Goal: Complete application form

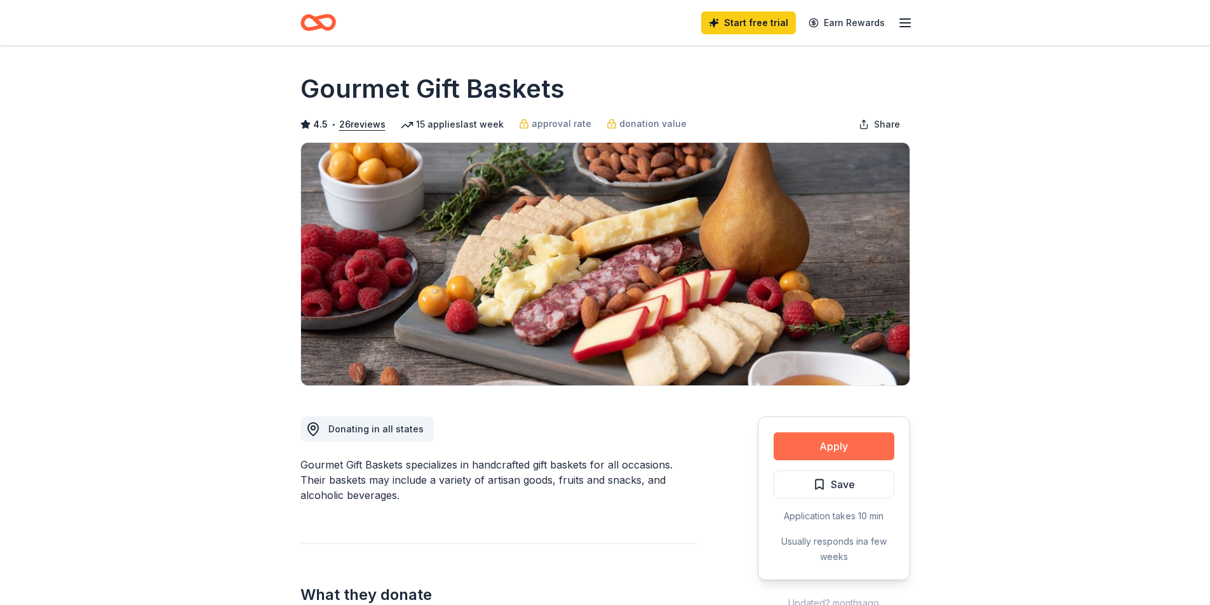
click at [808, 443] on button "Apply" at bounding box center [833, 446] width 121 height 28
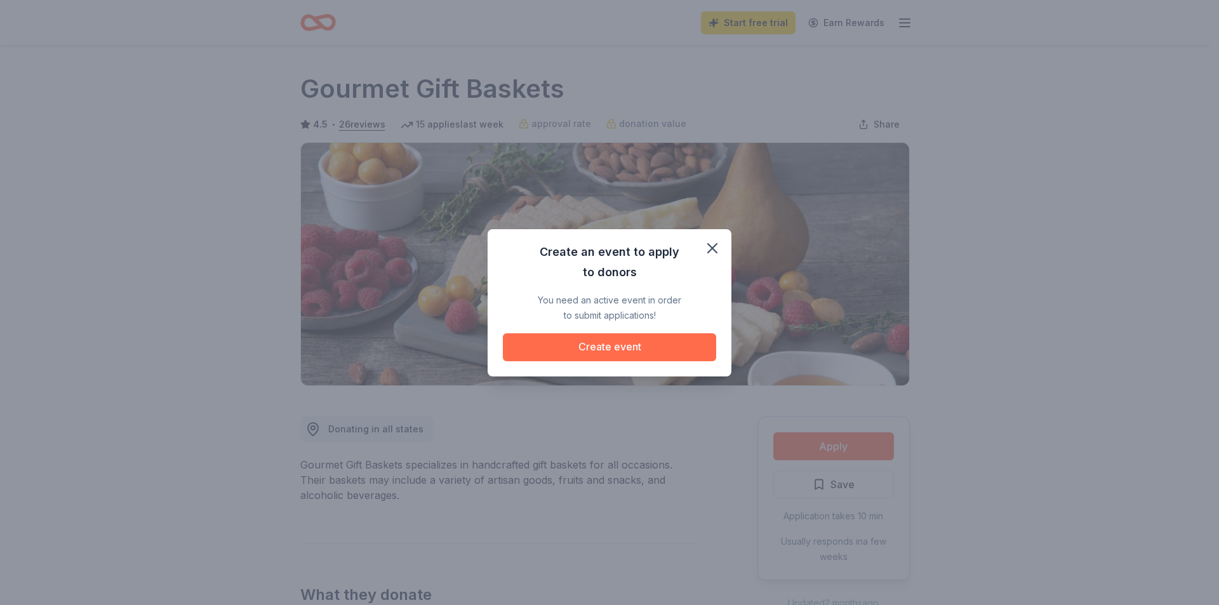
click at [601, 347] on button "Create event" at bounding box center [609, 347] width 213 height 28
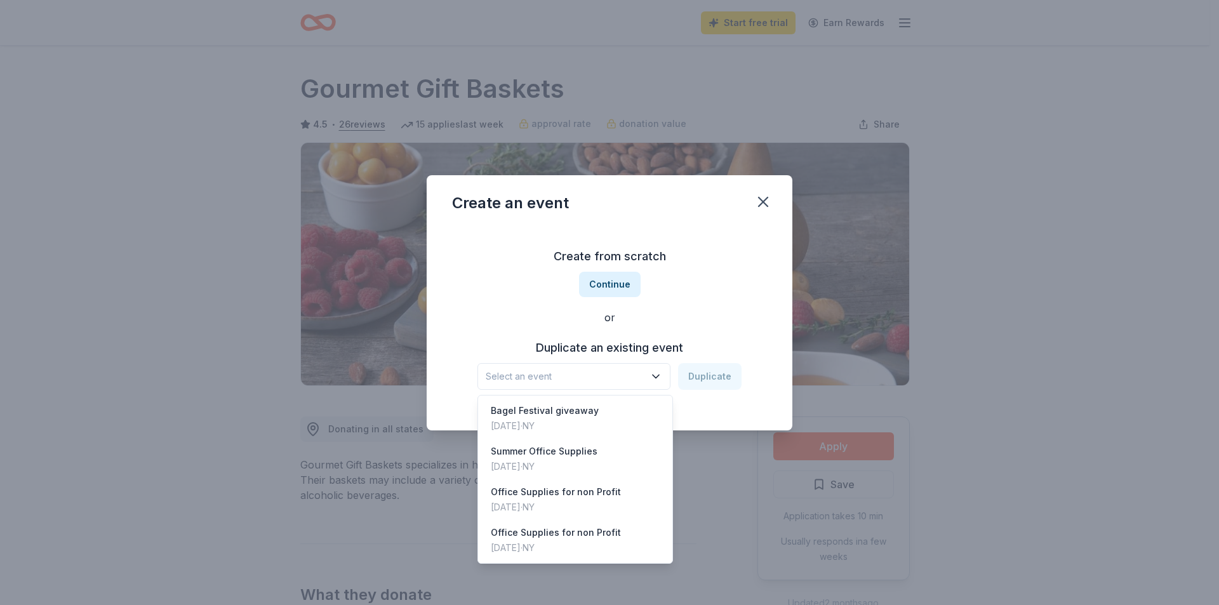
click at [645, 379] on span "Select an event" at bounding box center [565, 376] width 159 height 15
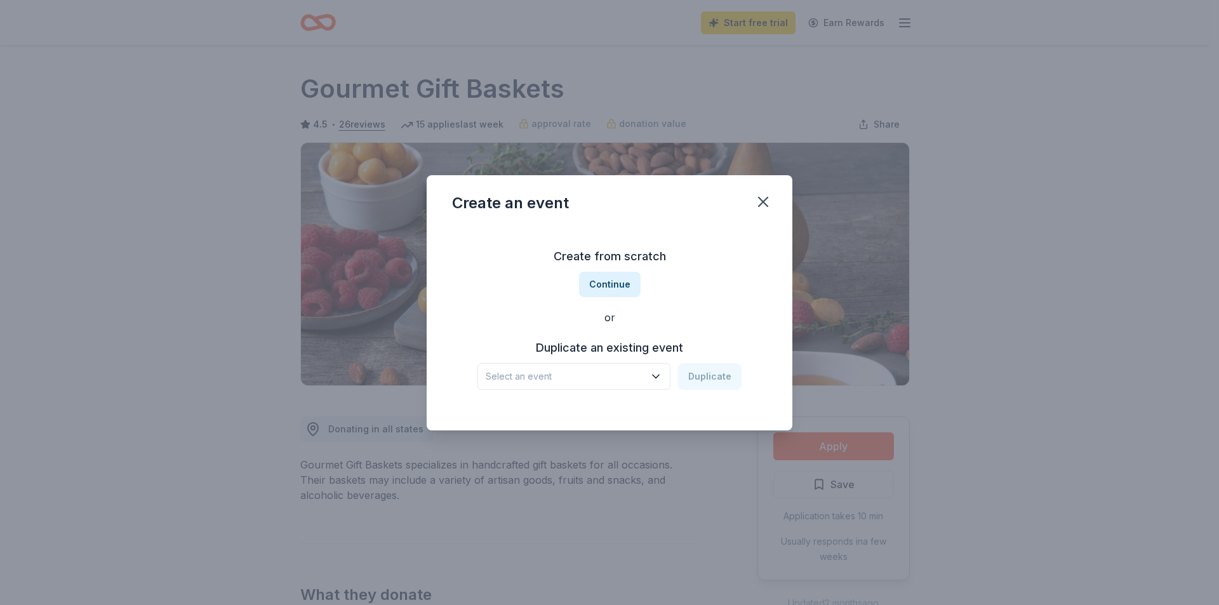
click at [589, 379] on span "Select an event" at bounding box center [565, 376] width 159 height 15
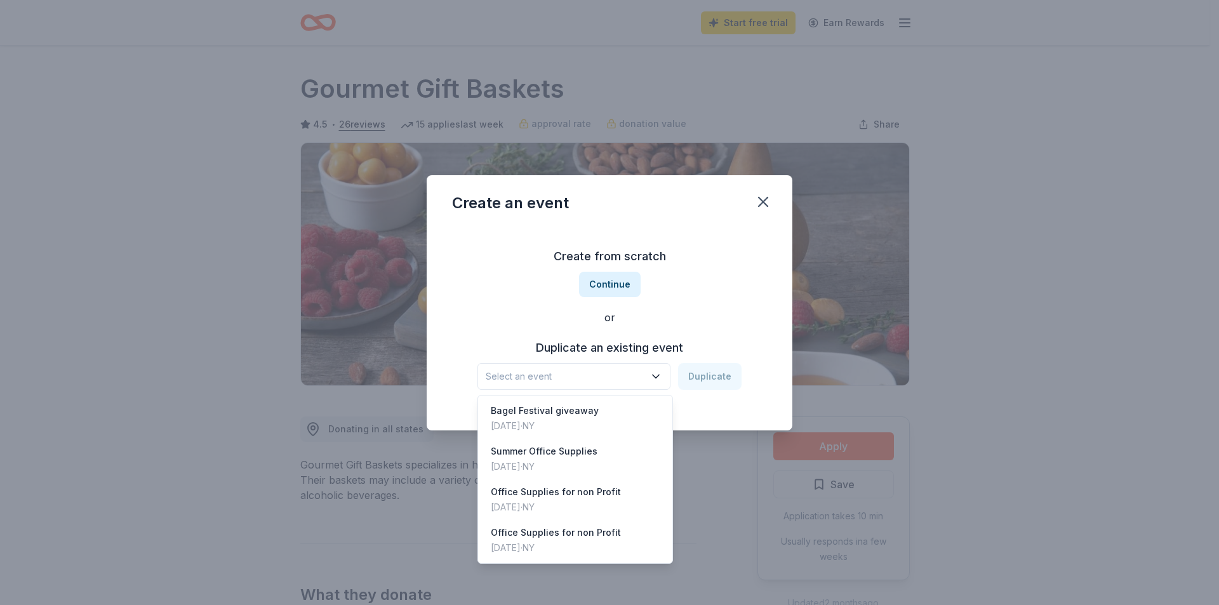
click at [589, 379] on span "Select an event" at bounding box center [565, 376] width 159 height 15
click at [614, 289] on div "Create from scratch Continue or Duplicate an existing event Select an event Dup…" at bounding box center [609, 318] width 315 height 184
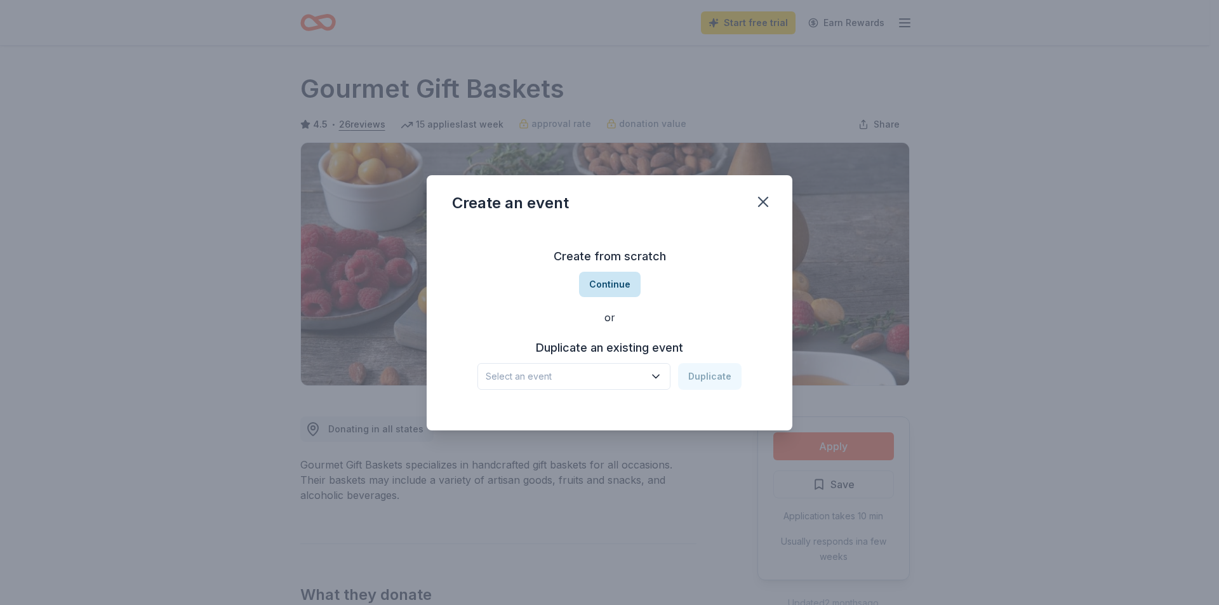
click at [612, 284] on button "Continue" at bounding box center [610, 284] width 62 height 25
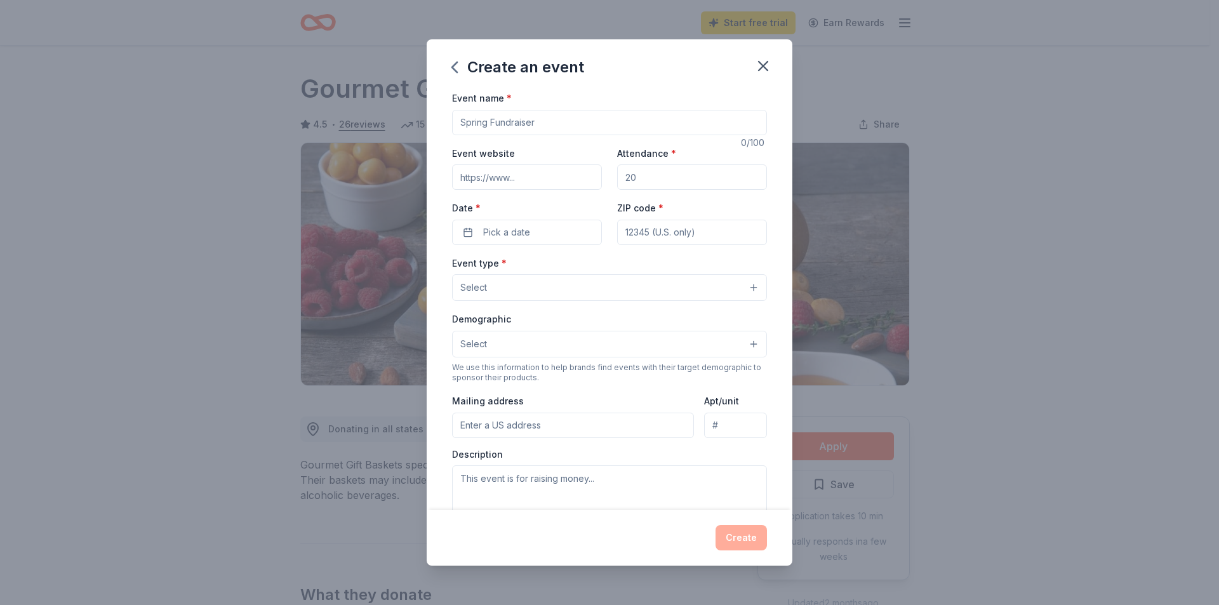
click at [589, 127] on input "Event name *" at bounding box center [609, 122] width 315 height 25
type input "Fall Fundraiser"
click at [527, 181] on input "Event website" at bounding box center [527, 176] width 150 height 25
type input "literacysullivan.org"
click at [656, 180] on input "Attendance *" at bounding box center [692, 176] width 150 height 25
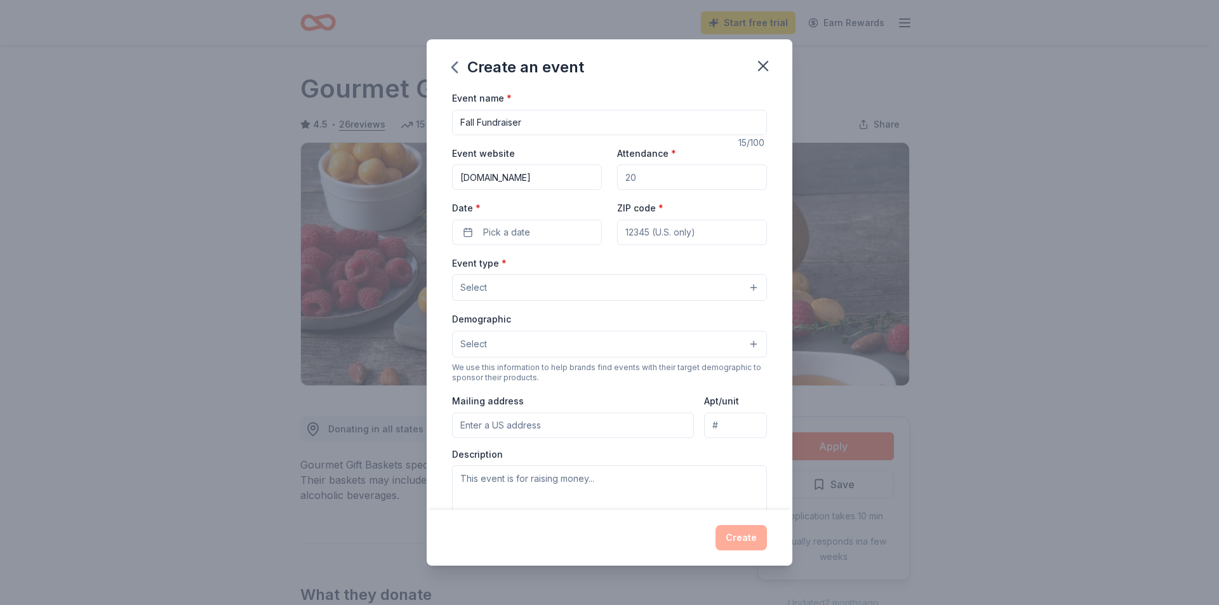
type input "25"
click at [579, 217] on div "Date * Pick a date" at bounding box center [527, 222] width 150 height 45
click at [556, 240] on button "Pick a date" at bounding box center [527, 232] width 150 height 25
click at [592, 265] on button "Go to next month" at bounding box center [593, 266] width 18 height 18
click at [591, 396] on button "27" at bounding box center [593, 397] width 23 height 23
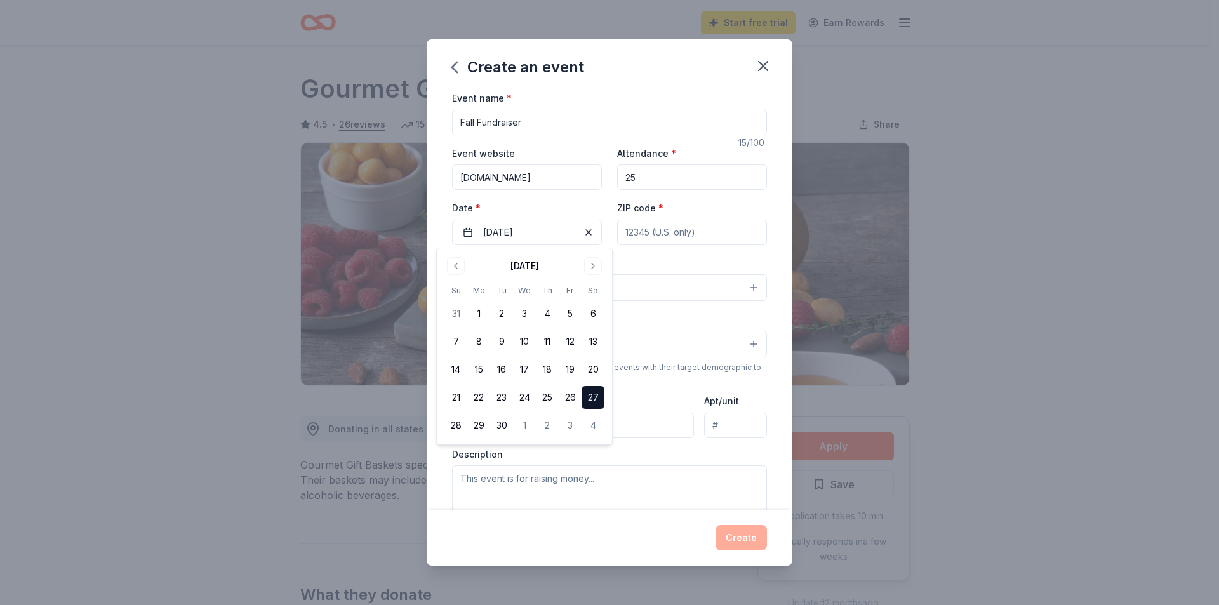
click at [646, 224] on input "ZIP code *" at bounding box center [692, 232] width 150 height 25
type input "12701"
type input "63 North Street"
type input "Po Box 759"
click at [526, 280] on button "Select" at bounding box center [609, 287] width 315 height 27
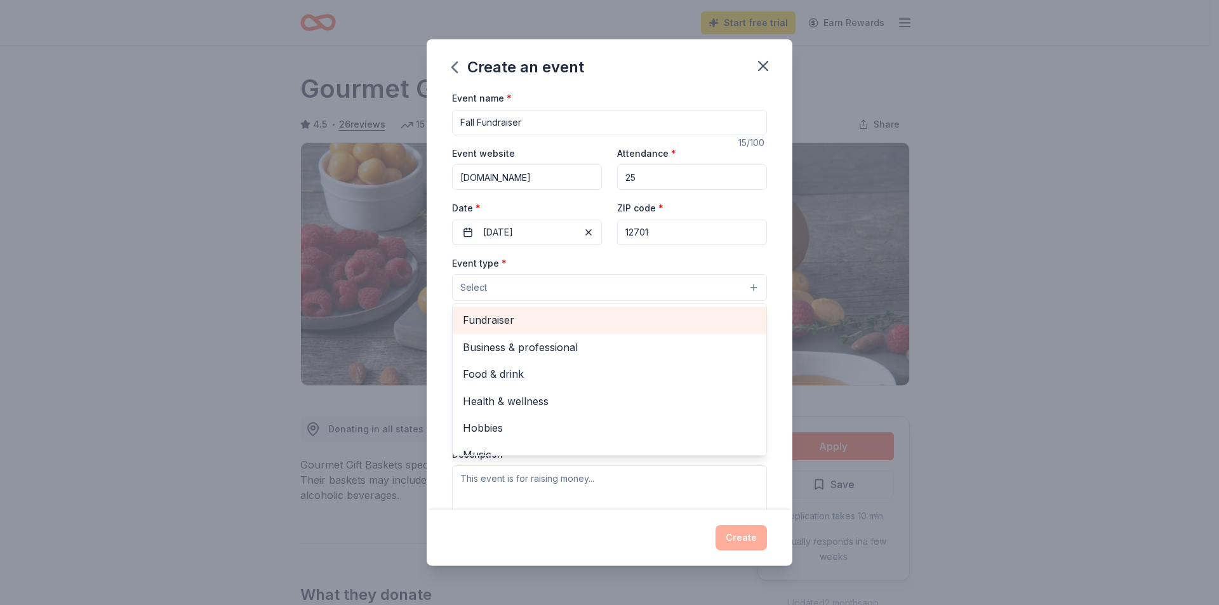
click at [542, 329] on div "Fundraiser" at bounding box center [610, 320] width 314 height 27
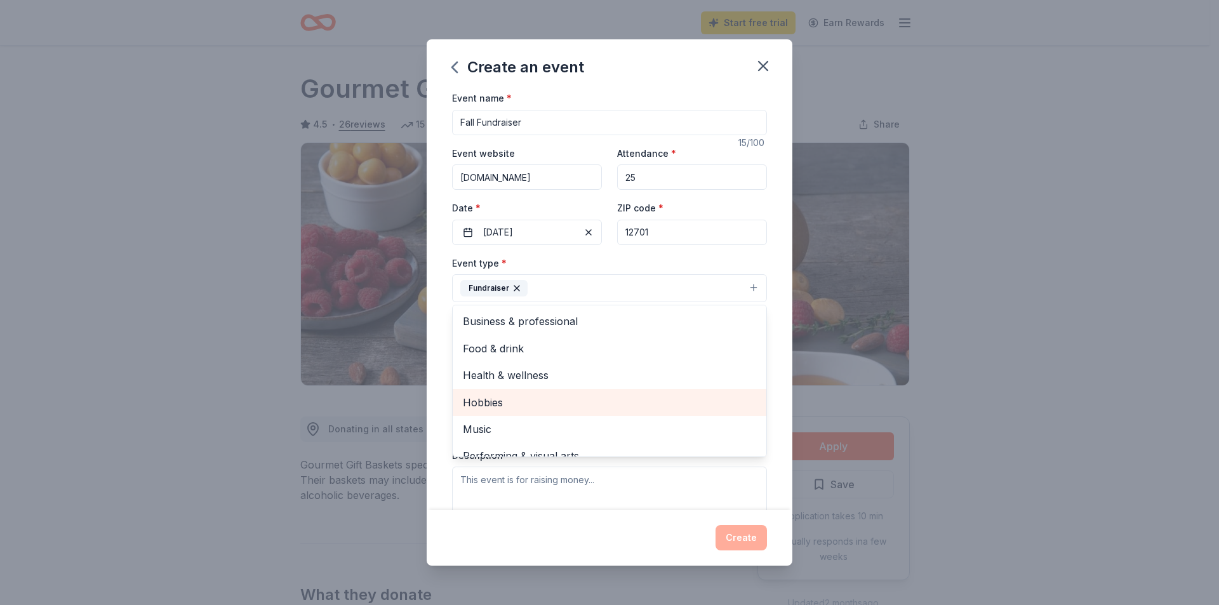
scroll to position [15, 0]
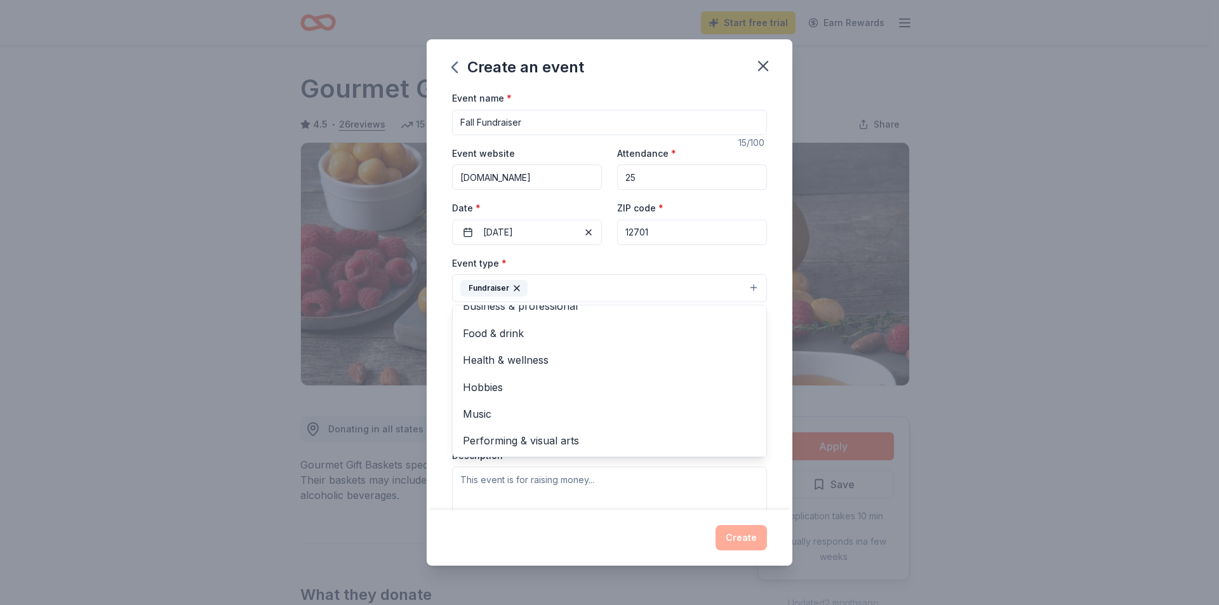
click at [442, 344] on div "Event name * Fall Fundraiser 15 /100 Event website literacysullivan.org Attenda…" at bounding box center [610, 300] width 366 height 420
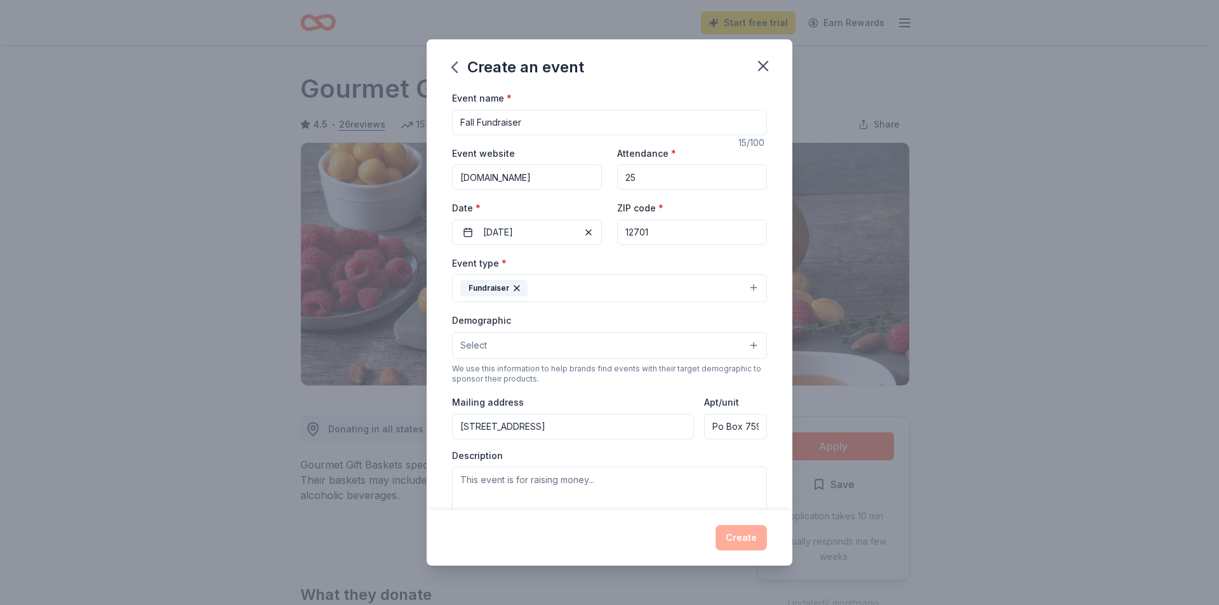
click at [508, 347] on button "Select" at bounding box center [609, 345] width 315 height 27
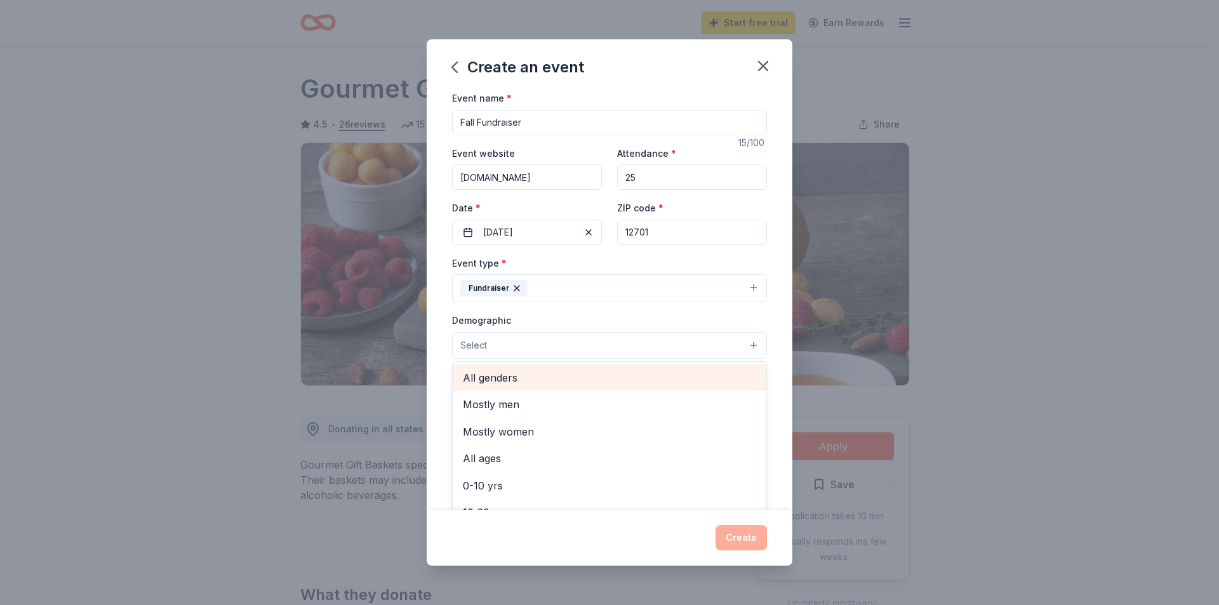
click at [514, 381] on span "All genders" at bounding box center [609, 378] width 293 height 17
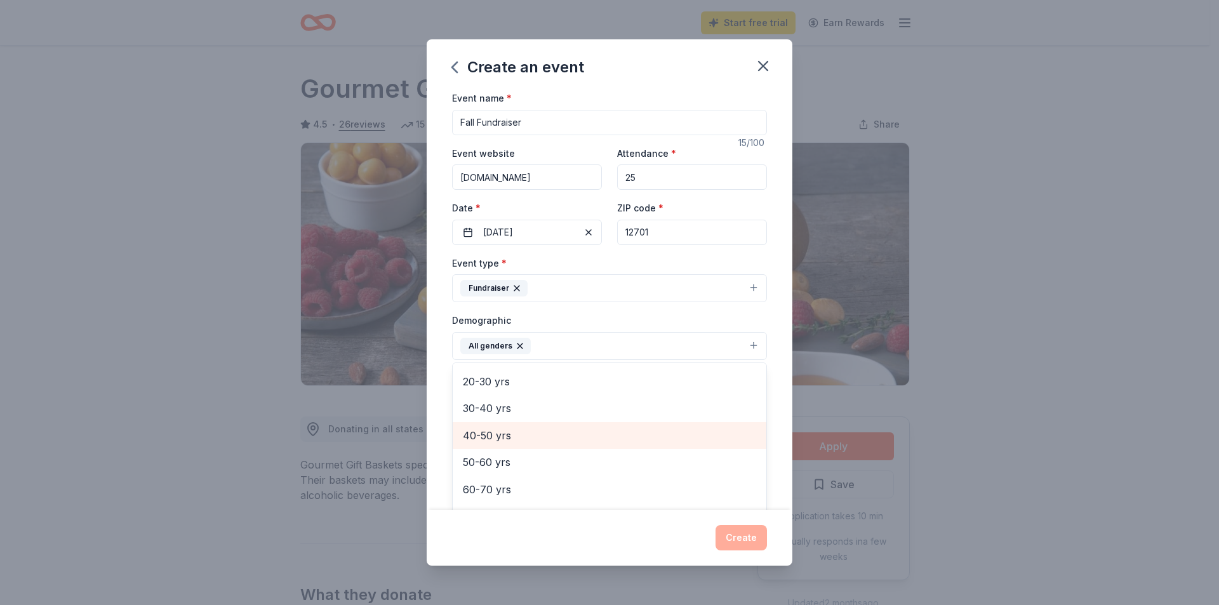
scroll to position [0, 0]
click at [482, 435] on span "All ages" at bounding box center [609, 433] width 293 height 17
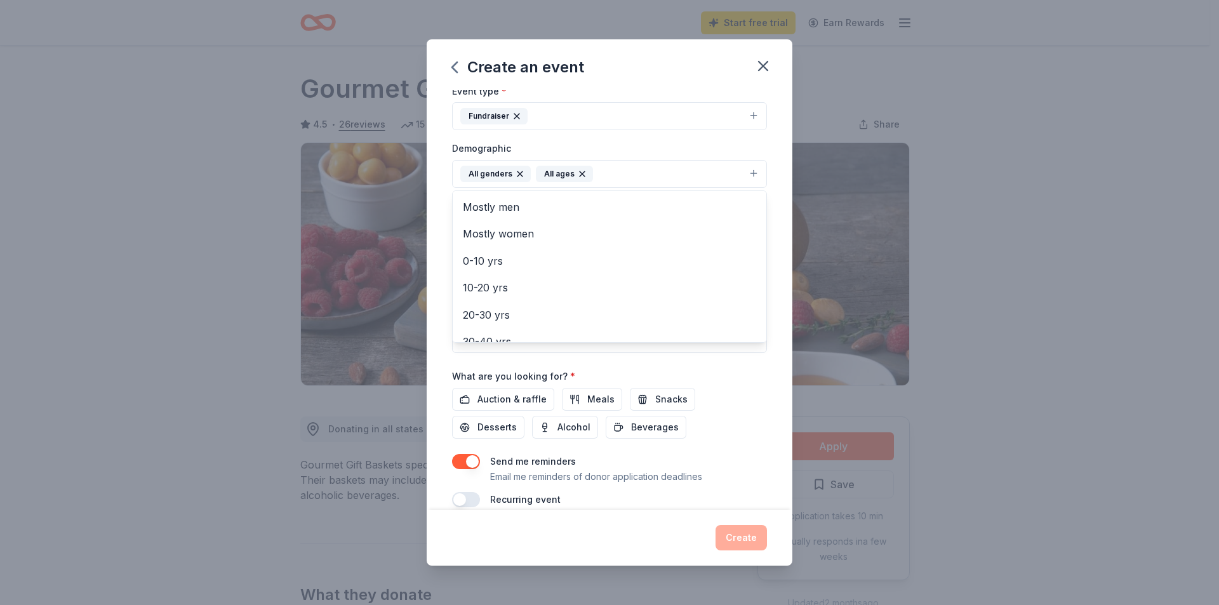
scroll to position [190, 0]
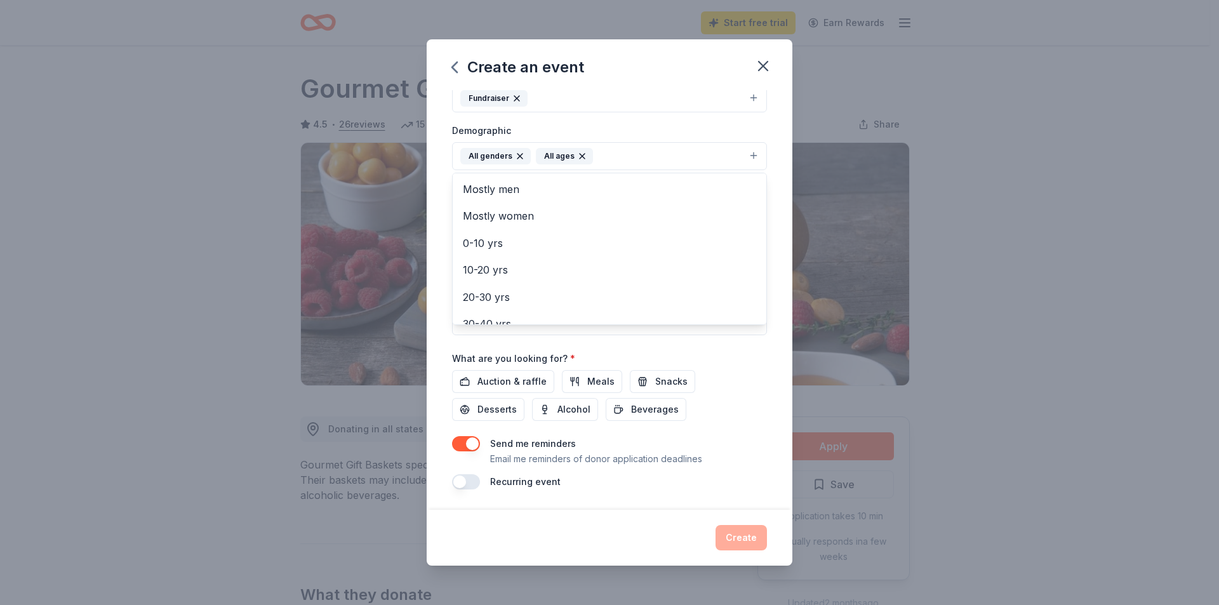
click at [756, 377] on div "Event name * Fall Fundraiser 15 /100 Event website literacysullivan.org Attenda…" at bounding box center [609, 194] width 315 height 589
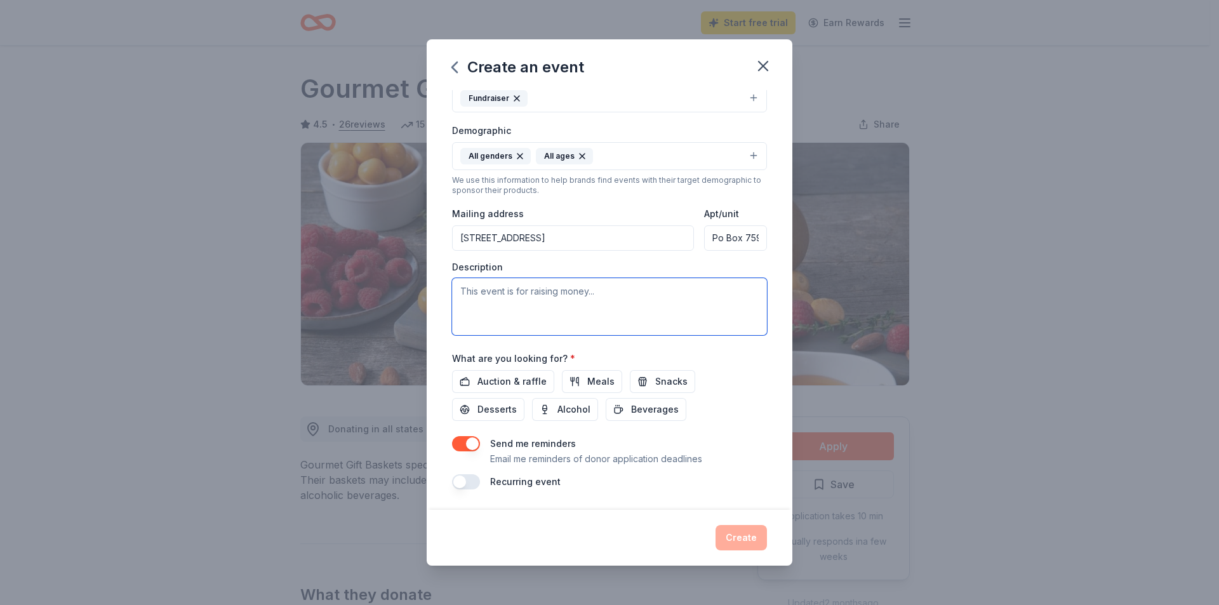
click at [514, 294] on textarea at bounding box center [609, 306] width 315 height 57
click at [493, 309] on textarea "A basket giveaway to raise money for Literacy Volunteers of Sullivan County" at bounding box center [609, 306] width 315 height 57
paste textarea "The mission of the Literacy Volunteers of Sullivan County is to provide adults …"
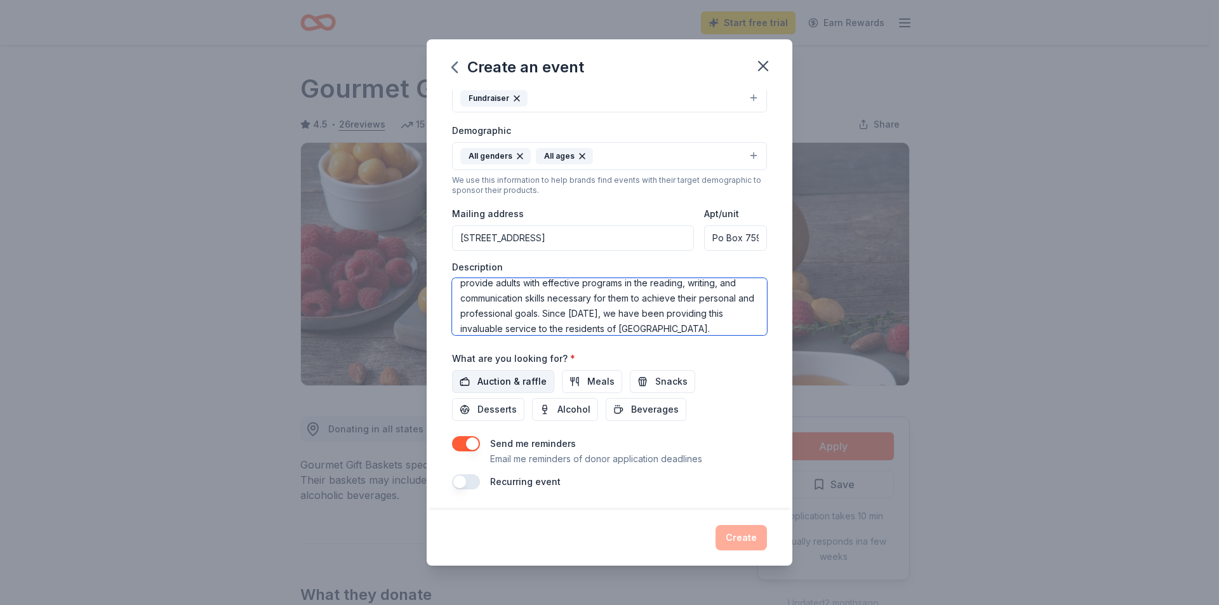
type textarea "A basket giveaway to raise money for Literacy Volunteers of Sullivan County The…"
click at [499, 382] on span "Auction & raffle" at bounding box center [512, 381] width 69 height 15
click at [751, 545] on button "Create" at bounding box center [741, 537] width 51 height 25
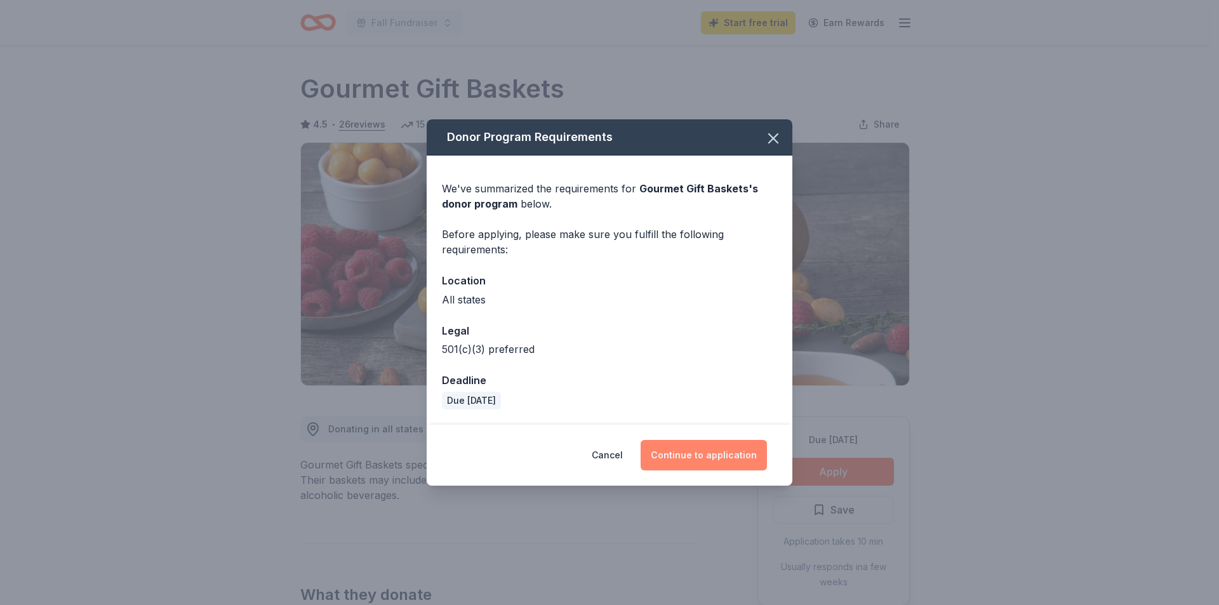
click at [685, 454] on button "Continue to application" at bounding box center [704, 455] width 126 height 30
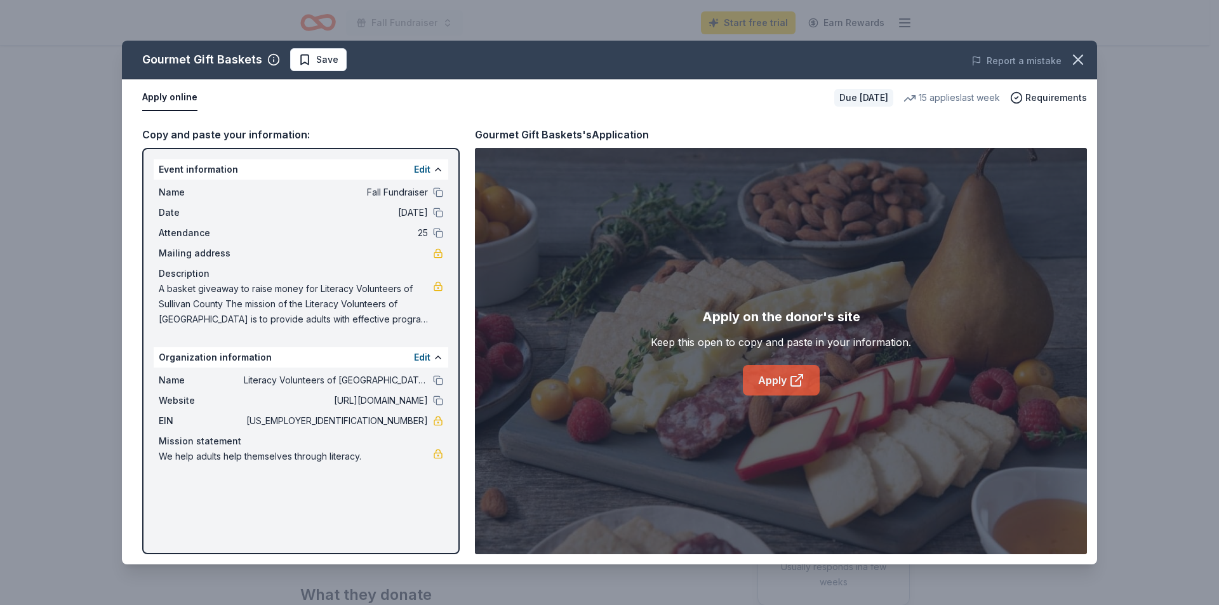
click at [769, 386] on link "Apply" at bounding box center [781, 380] width 77 height 30
drag, startPoint x: 289, startPoint y: 397, endPoint x: 249, endPoint y: 445, distance: 62.2
click at [248, 441] on div "Name Literacy Volunteers of Sullivan County Website http://www.literacysullivan…" at bounding box center [301, 419] width 295 height 102
click at [436, 404] on button at bounding box center [438, 401] width 10 height 10
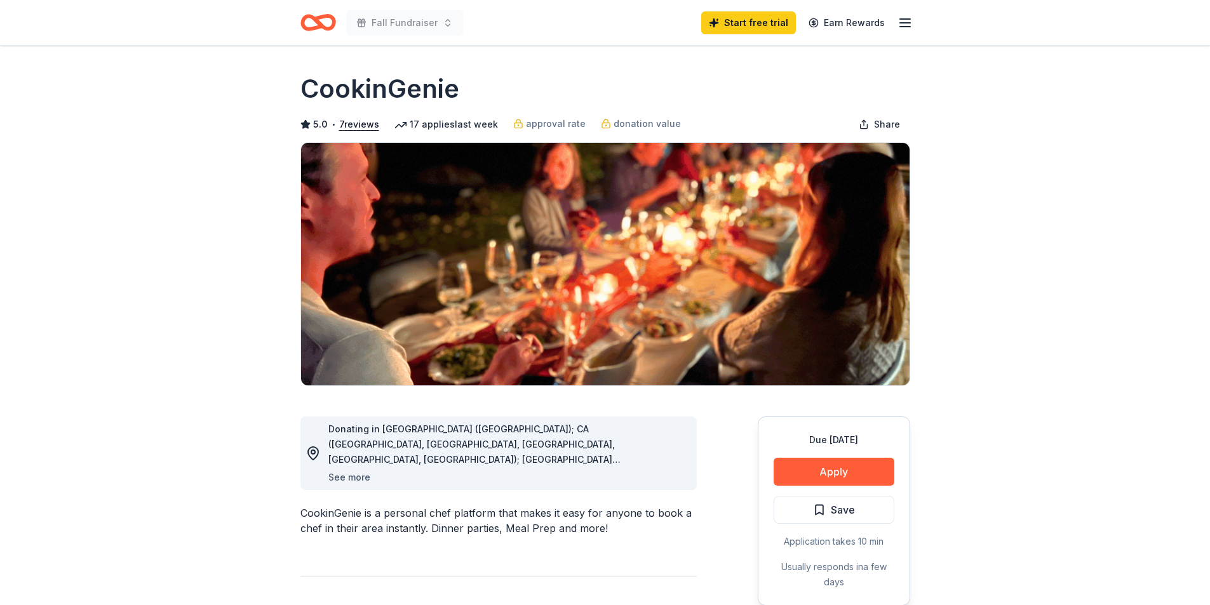
click at [334, 479] on button "See more" at bounding box center [349, 477] width 42 height 15
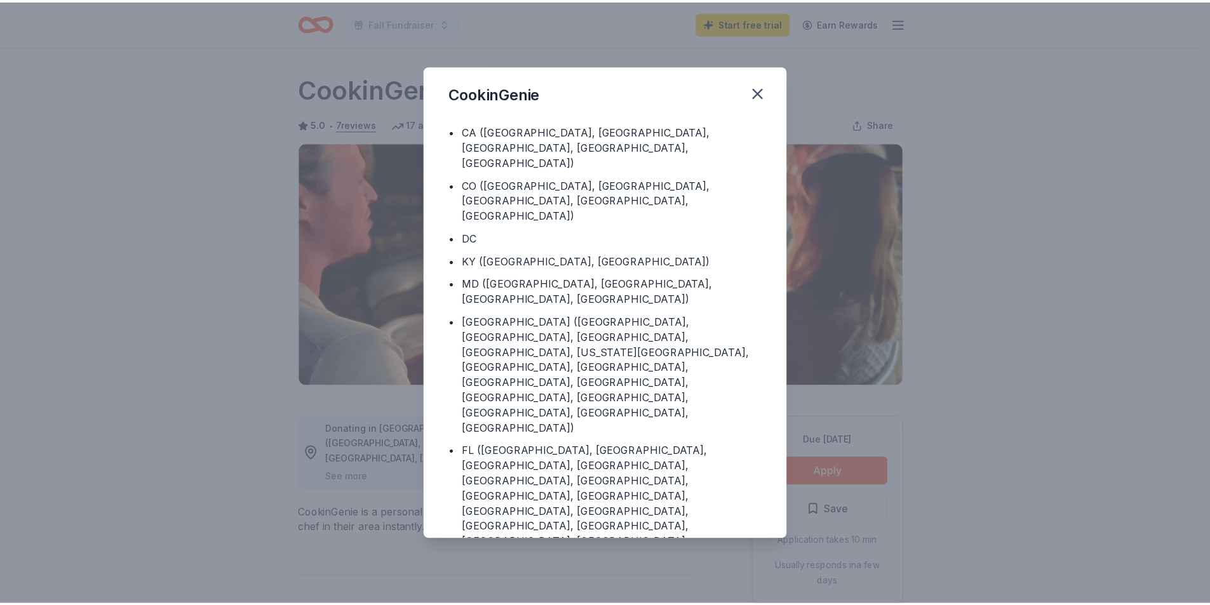
scroll to position [49, 0]
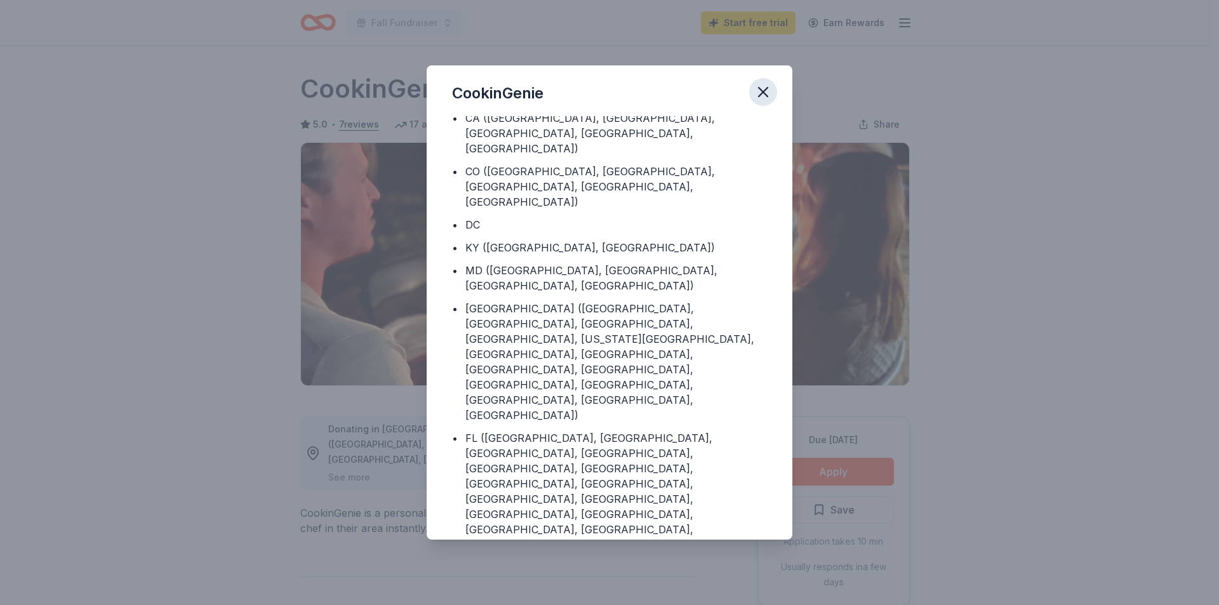
click at [770, 102] on button "button" at bounding box center [763, 92] width 28 height 28
